Goal: Information Seeking & Learning: Learn about a topic

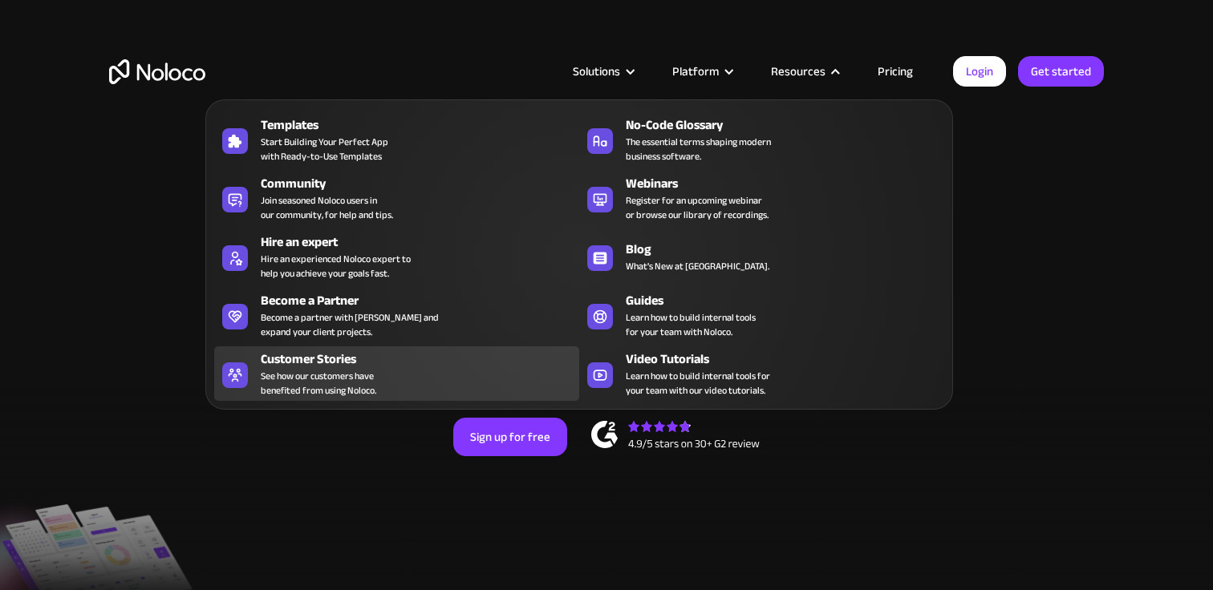
click at [281, 389] on span "See how our customers have benefited from using Noloco." at bounding box center [319, 383] width 116 height 29
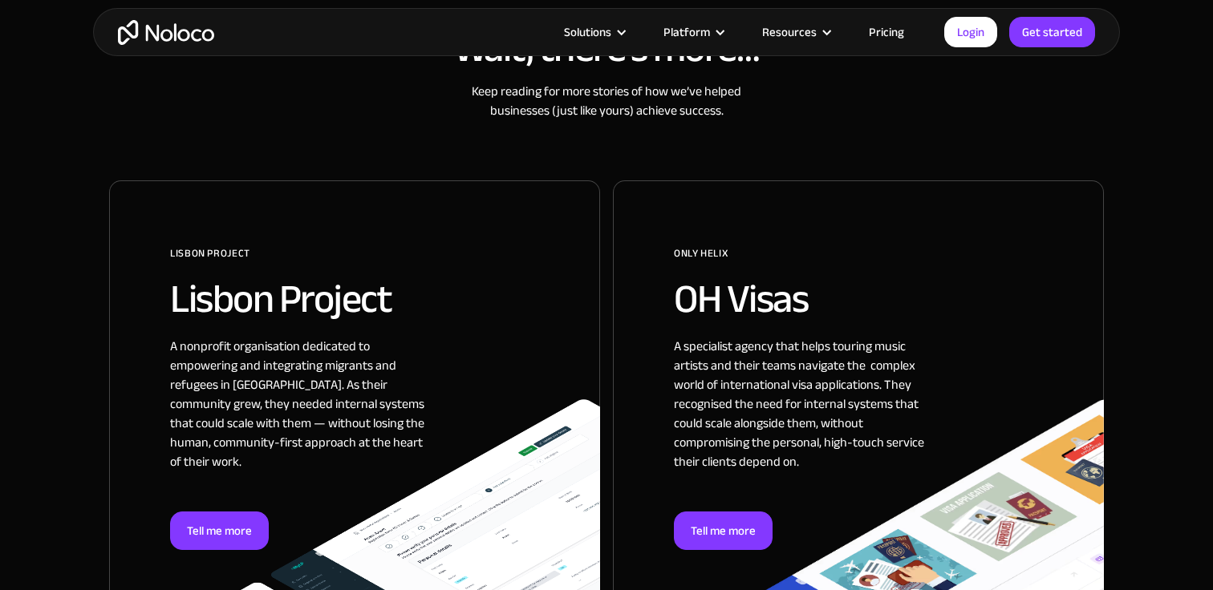
scroll to position [913, 0]
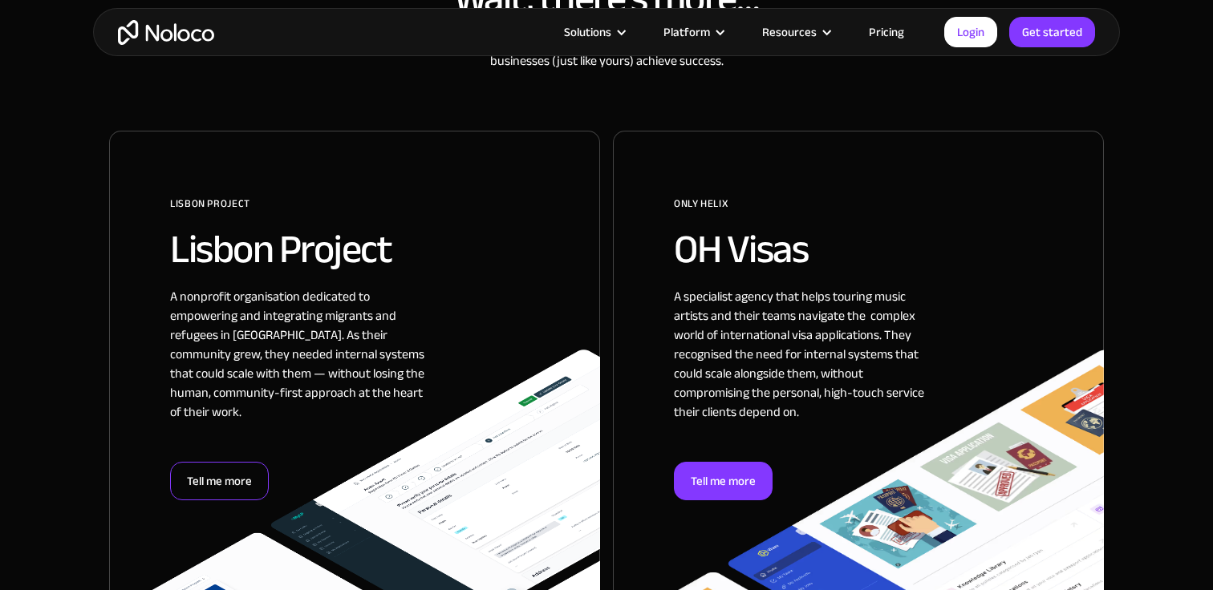
click at [245, 473] on div "Tell me more" at bounding box center [219, 481] width 99 height 39
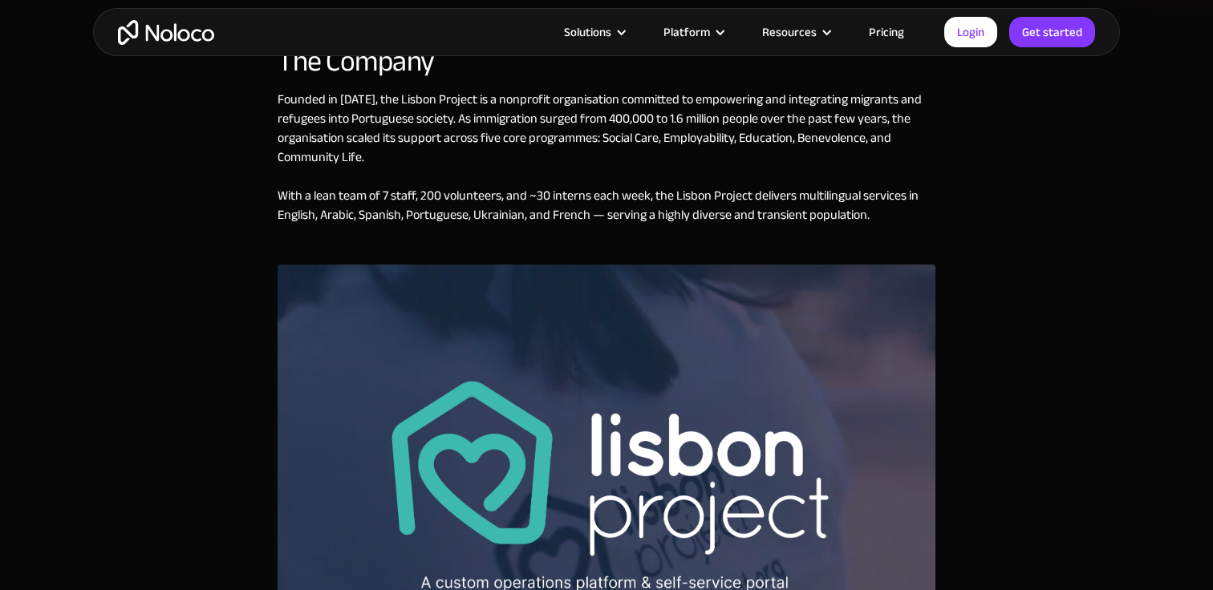
scroll to position [550, 0]
